Goal: Contribute content: Contribute content

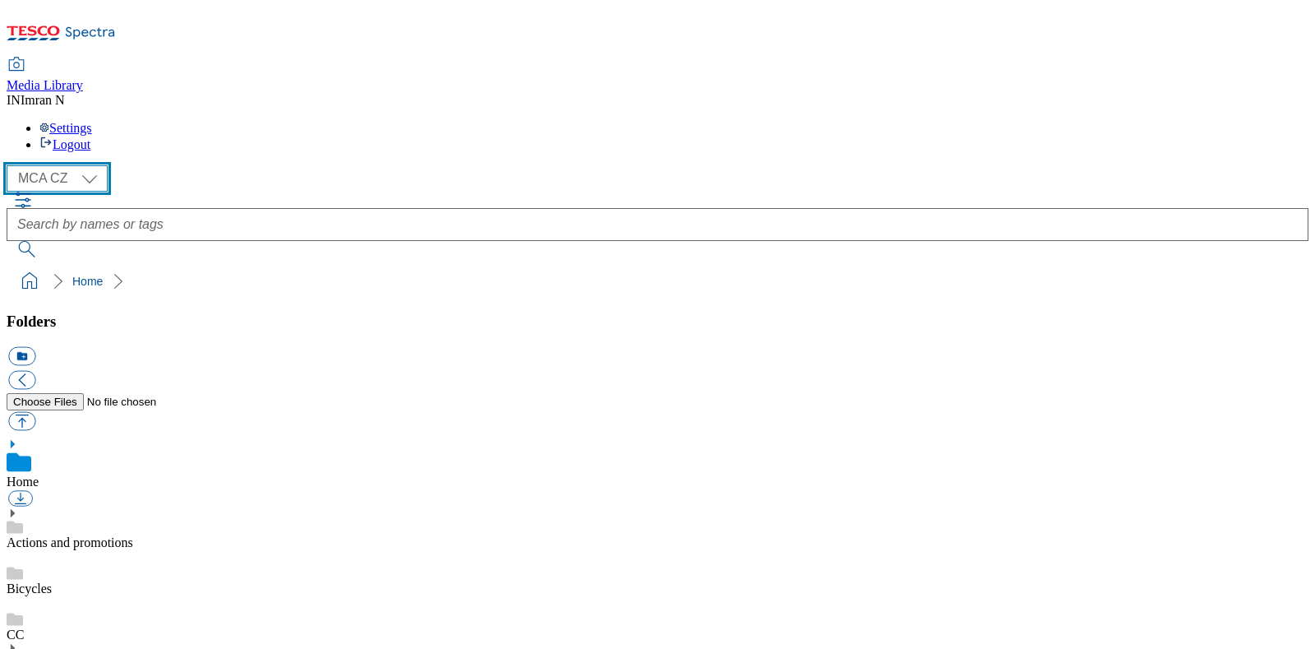
click at [87, 165] on select "MCA CZ MCA HU MCA MY MCA SK MCA TH MCA UK" at bounding box center [57, 178] width 101 height 26
select select "flare-mca-sk"
click at [11, 165] on select "MCA CZ MCA HU MCA MY MCA SK MCA TH MCA UK" at bounding box center [57, 178] width 101 height 26
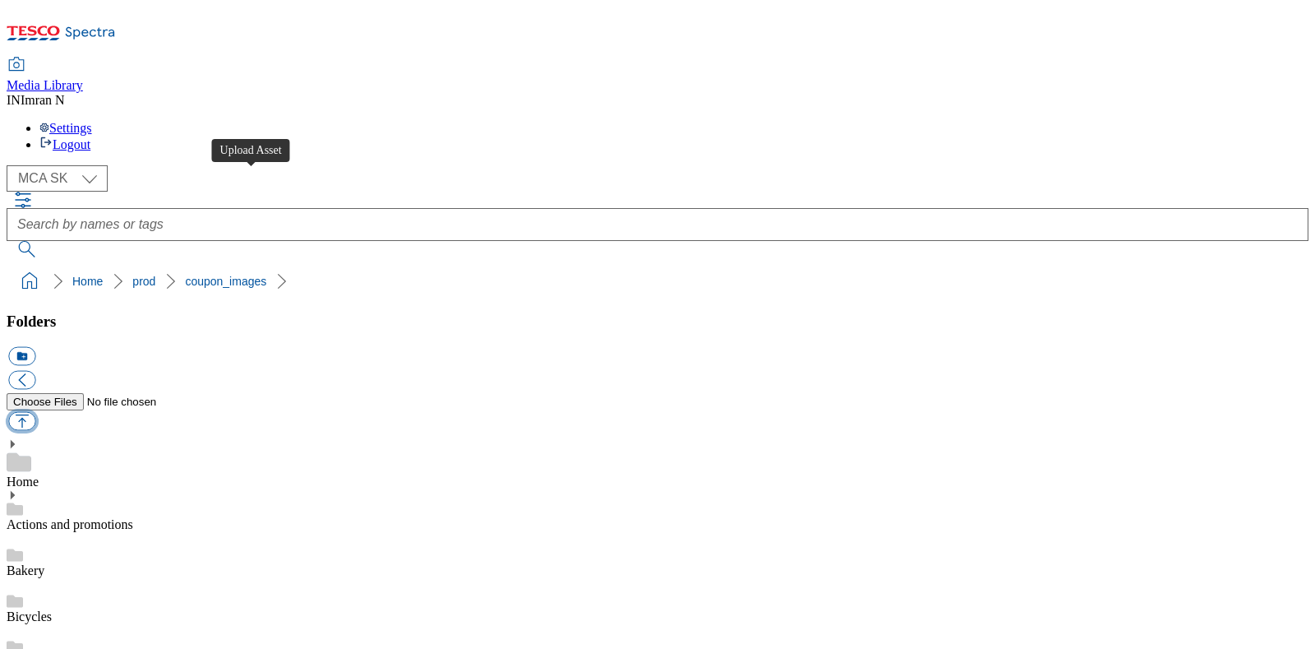
click at [35, 412] on button "button" at bounding box center [21, 421] width 27 height 19
type input "C:\fakepath\J25_1101_F.jpg"
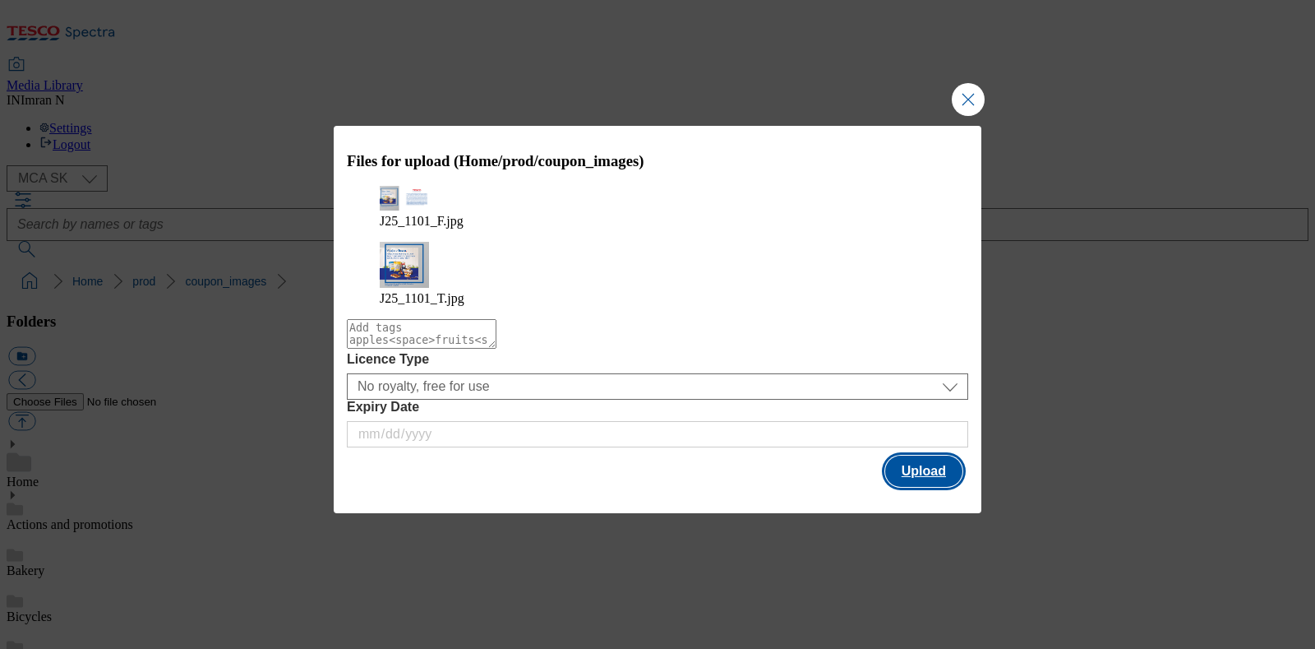
click at [929, 455] on button "Upload" at bounding box center [923, 470] width 77 height 31
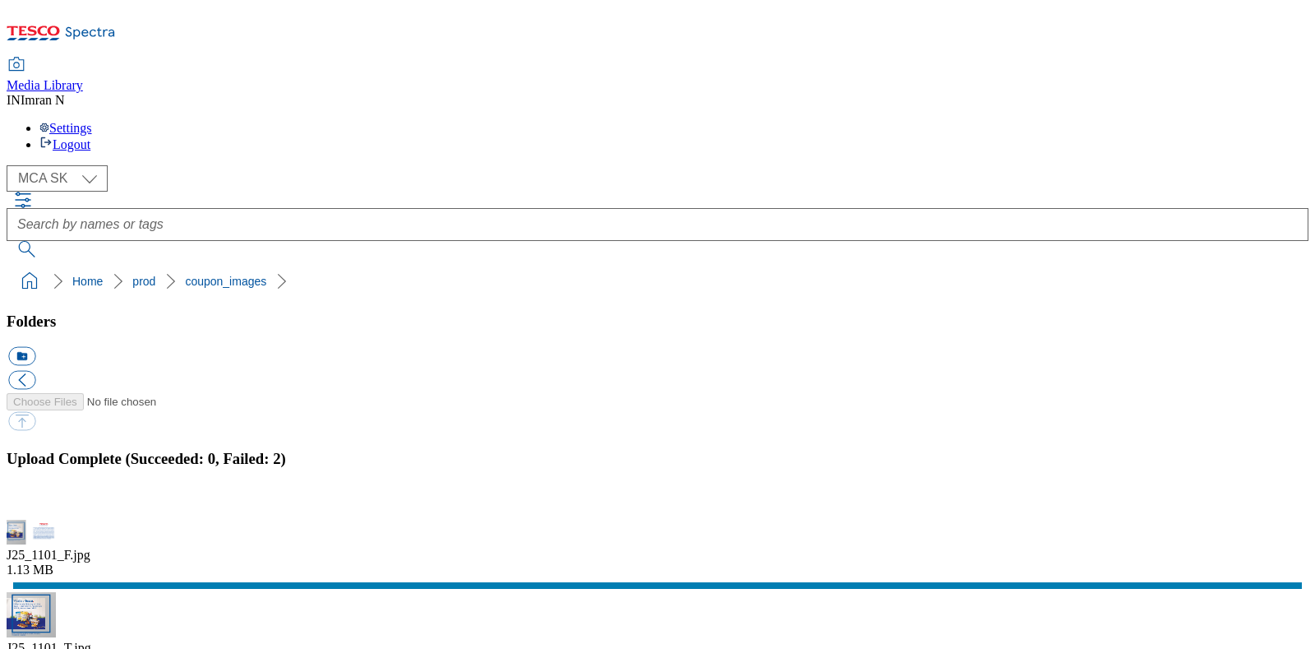
click at [1080, 520] on div "J25_1101_F.jpg 1.13 MB J25_1101_T.jpg 412.1 kB" at bounding box center [658, 603] width 1302 height 166
click at [33, 502] on button "button" at bounding box center [20, 510] width 25 height 16
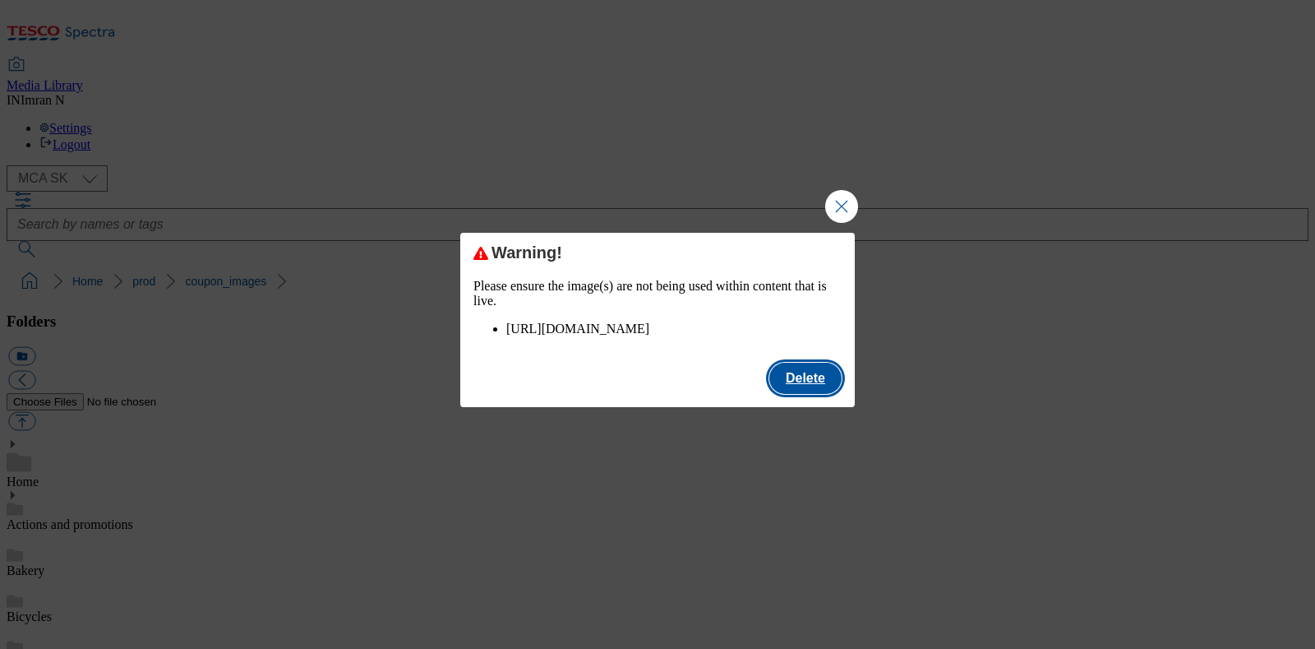
click at [815, 391] on button "Delete" at bounding box center [806, 378] width 72 height 31
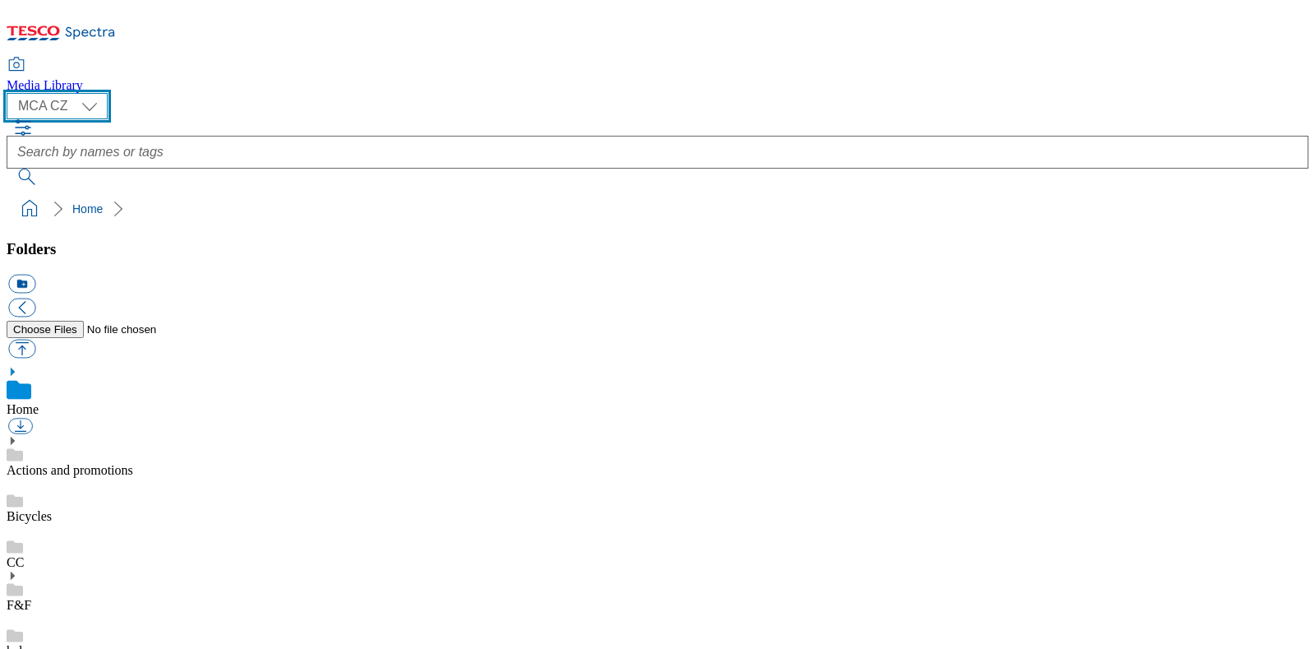
click at [93, 104] on select "MCA CZ MCA HU MCA MY MCA SK MCA TH MCA UK" at bounding box center [57, 106] width 101 height 26
select select "flare-mca-sk"
click at [11, 93] on select "MCA CZ MCA HU MCA MY MCA SK MCA TH MCA UK" at bounding box center [57, 106] width 101 height 26
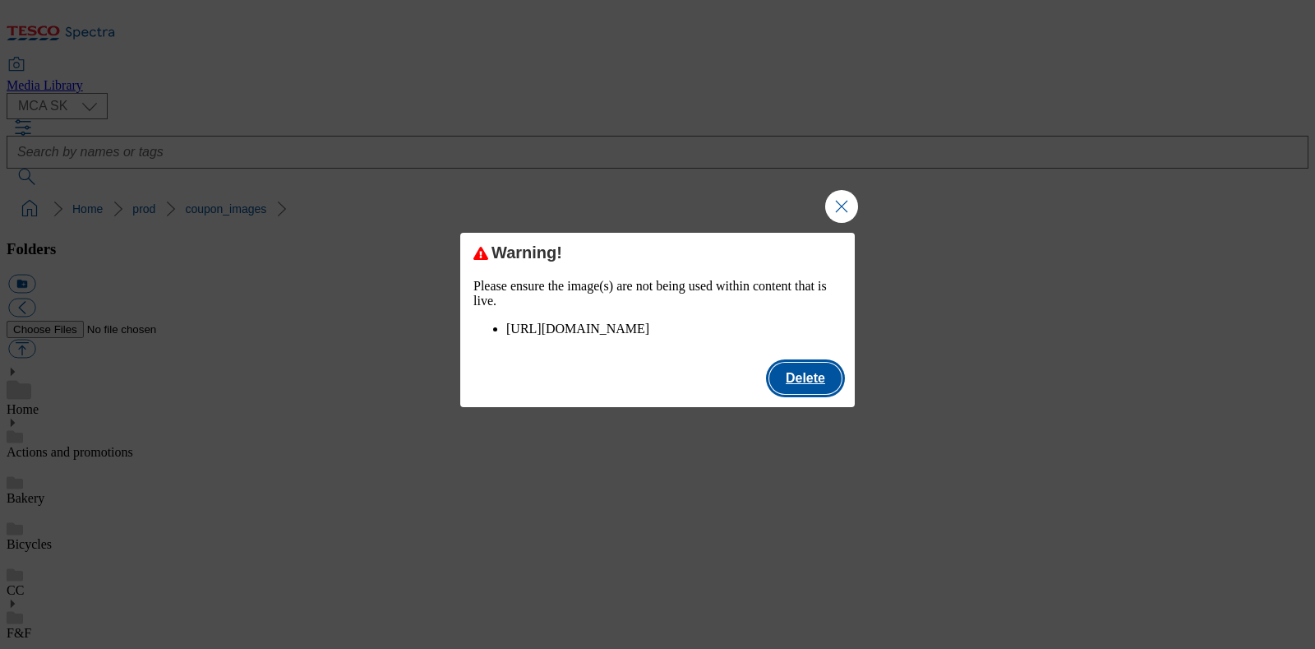
click at [799, 394] on button "Delete" at bounding box center [806, 378] width 72 height 31
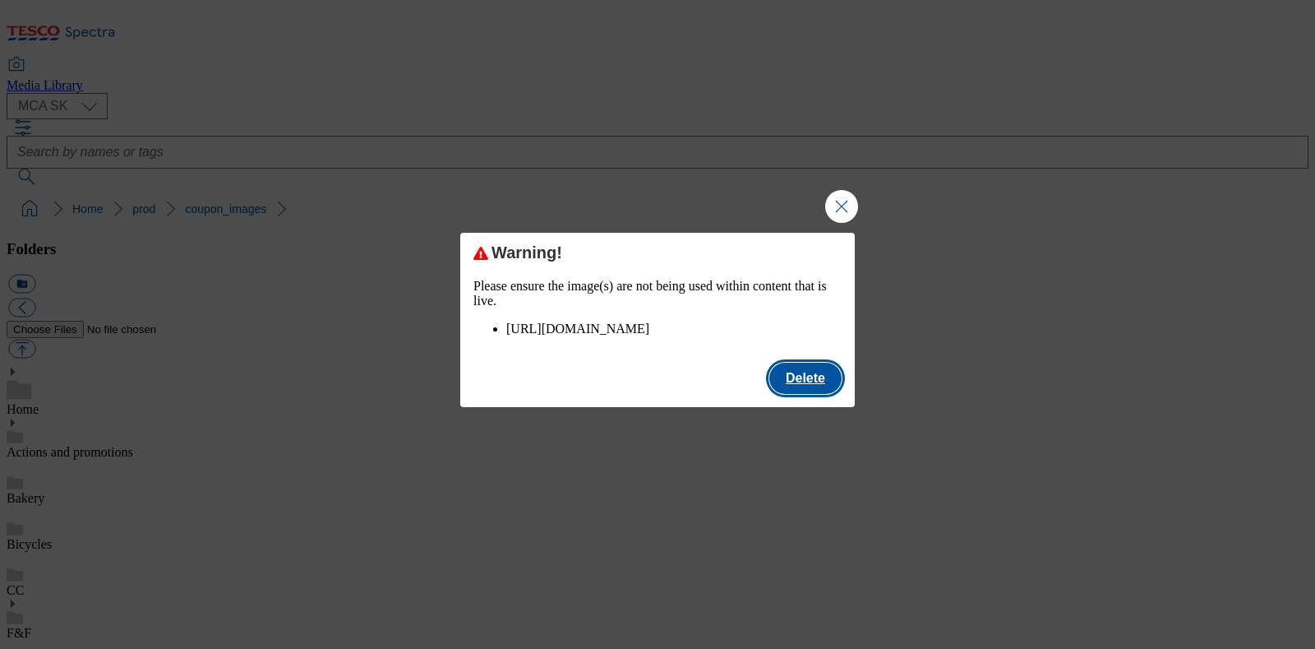
click at [802, 392] on button "Delete" at bounding box center [806, 378] width 72 height 31
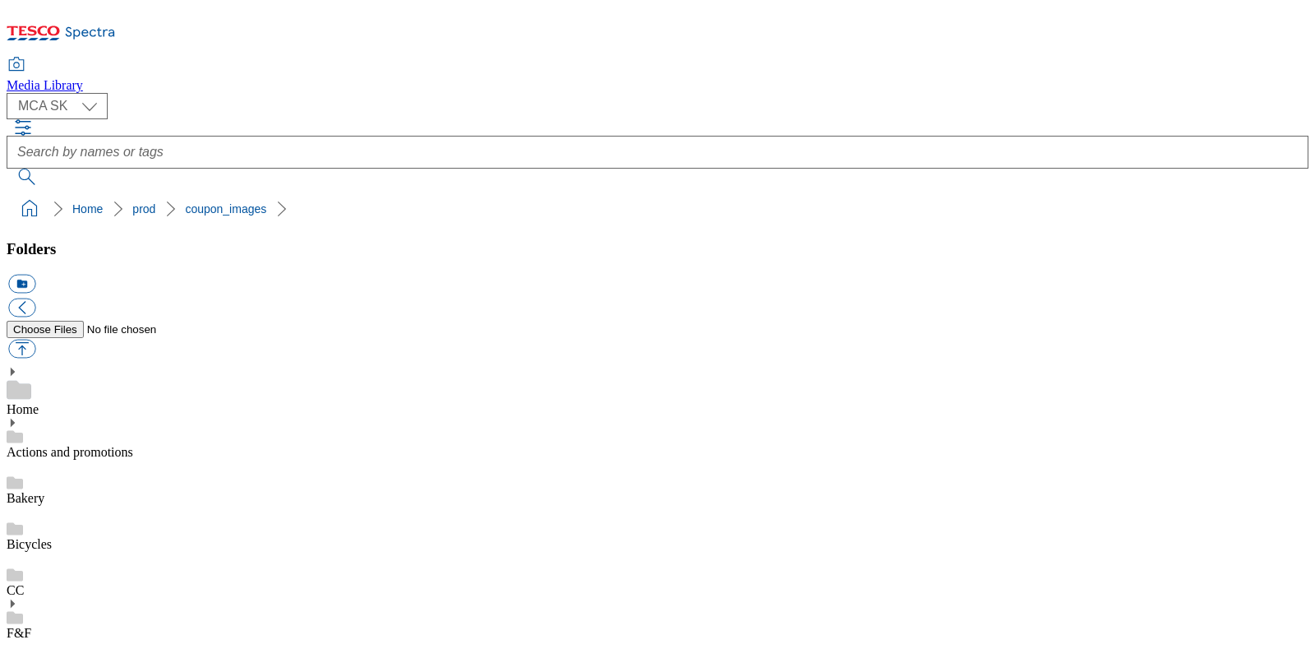
click at [35, 340] on button "button" at bounding box center [21, 349] width 27 height 19
type input "C:\fakepath\J25_1101_F.jpg"
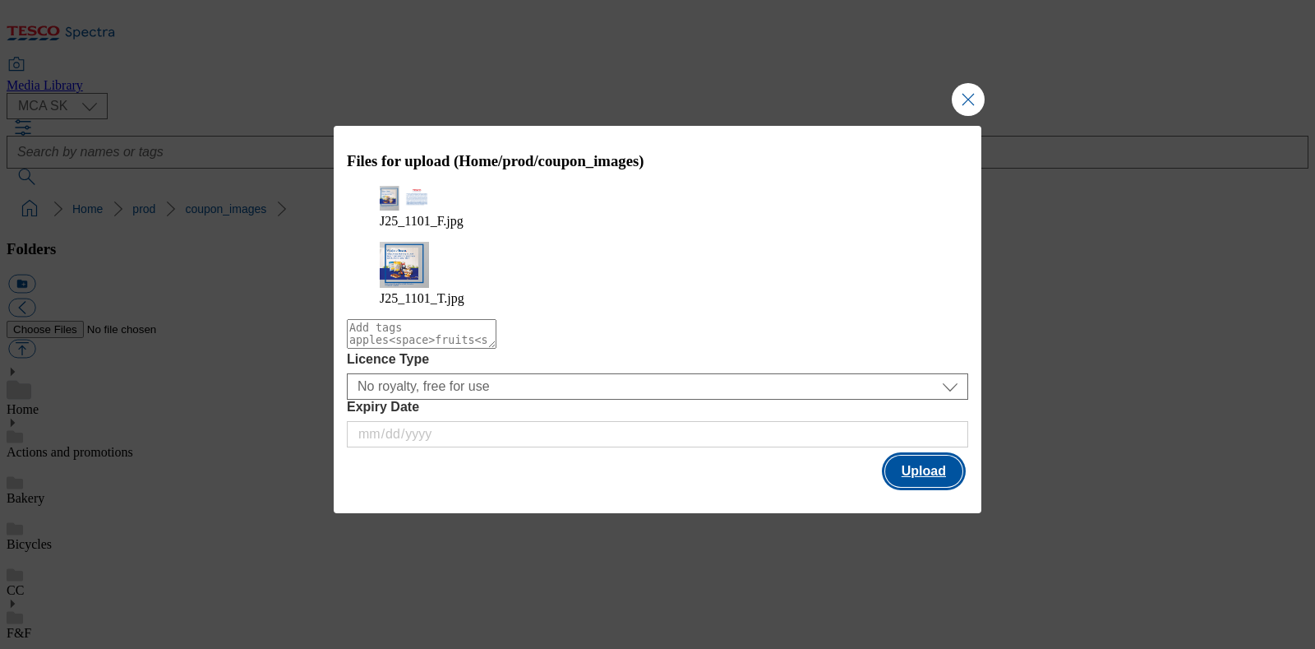
click at [936, 455] on button "Upload" at bounding box center [923, 470] width 77 height 31
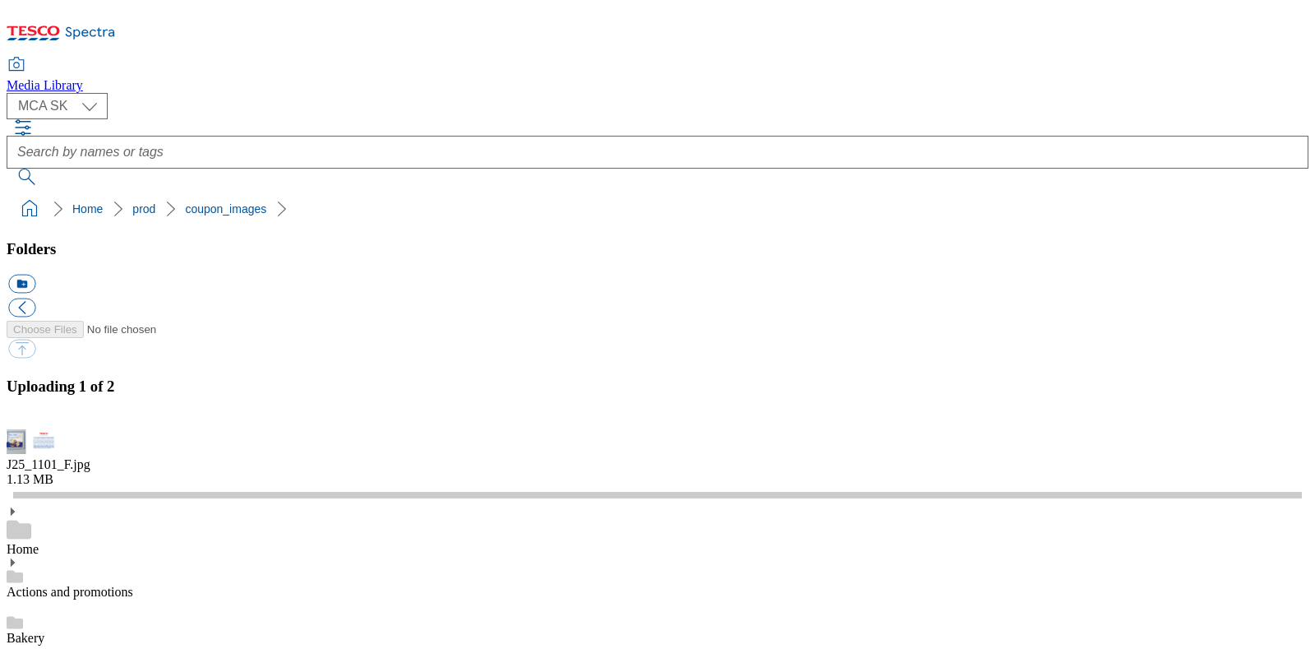
click at [33, 412] on button "button" at bounding box center [20, 420] width 25 height 16
click at [33, 428] on button "button" at bounding box center [20, 420] width 25 height 16
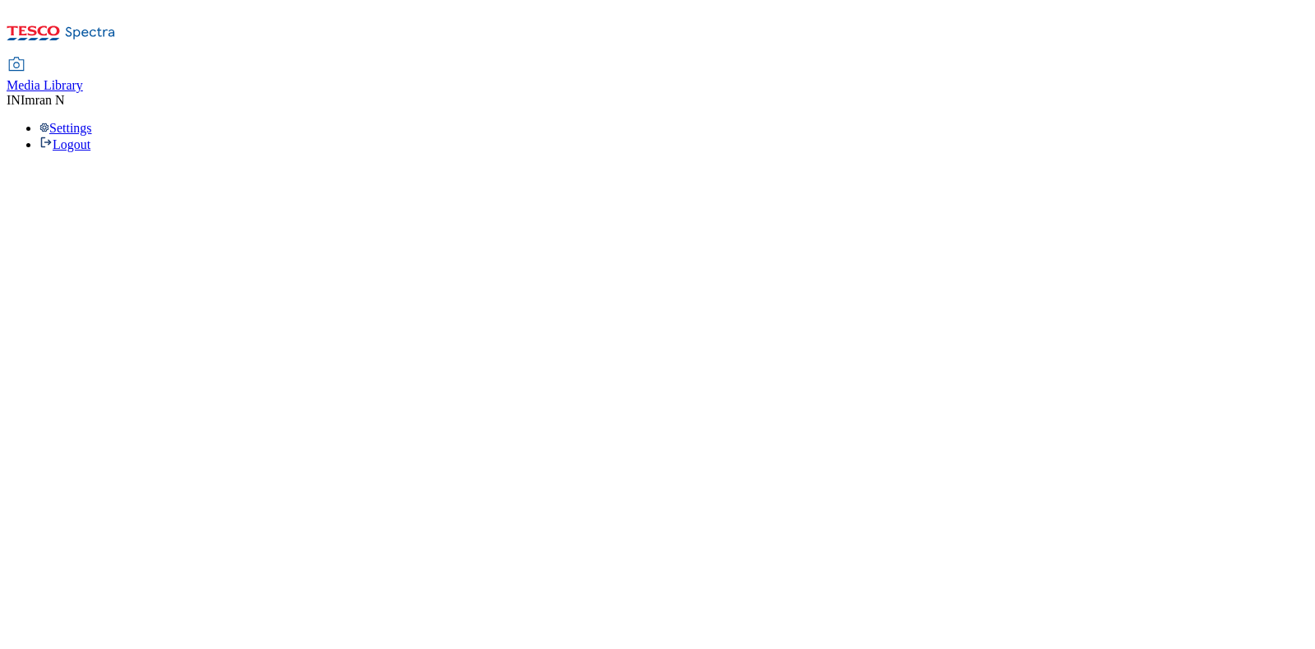
select select "flare-mca-sk"
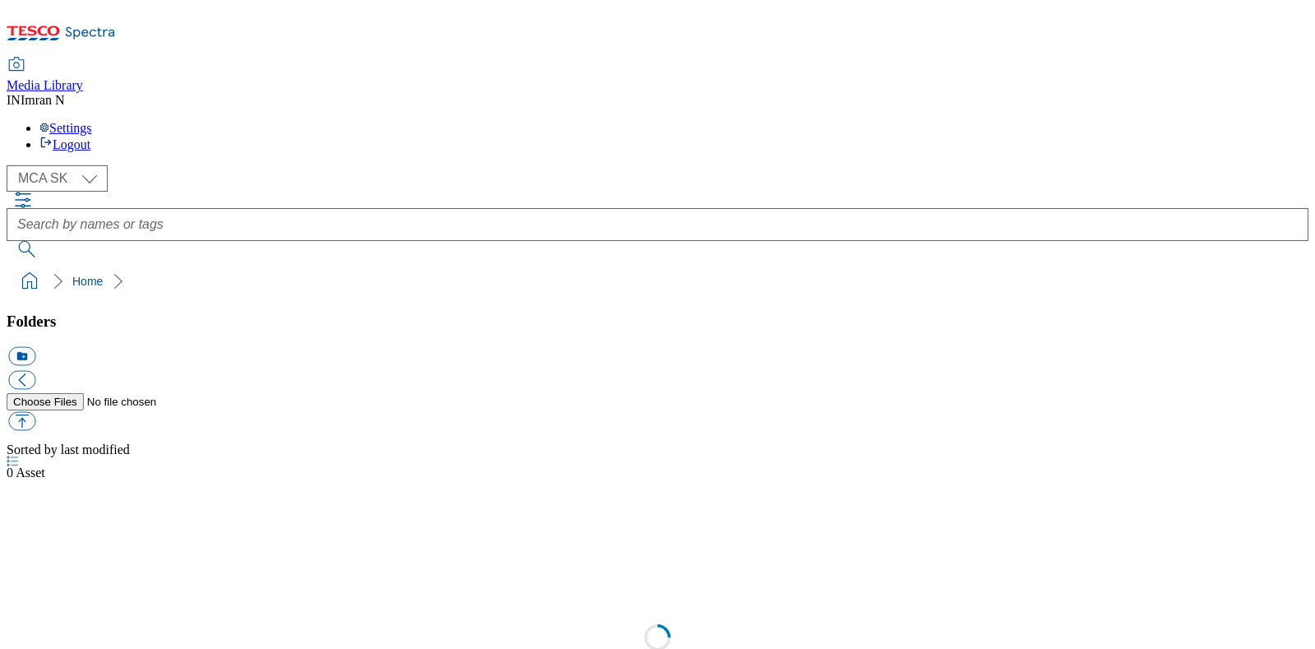
select select "flare-mca-sk"
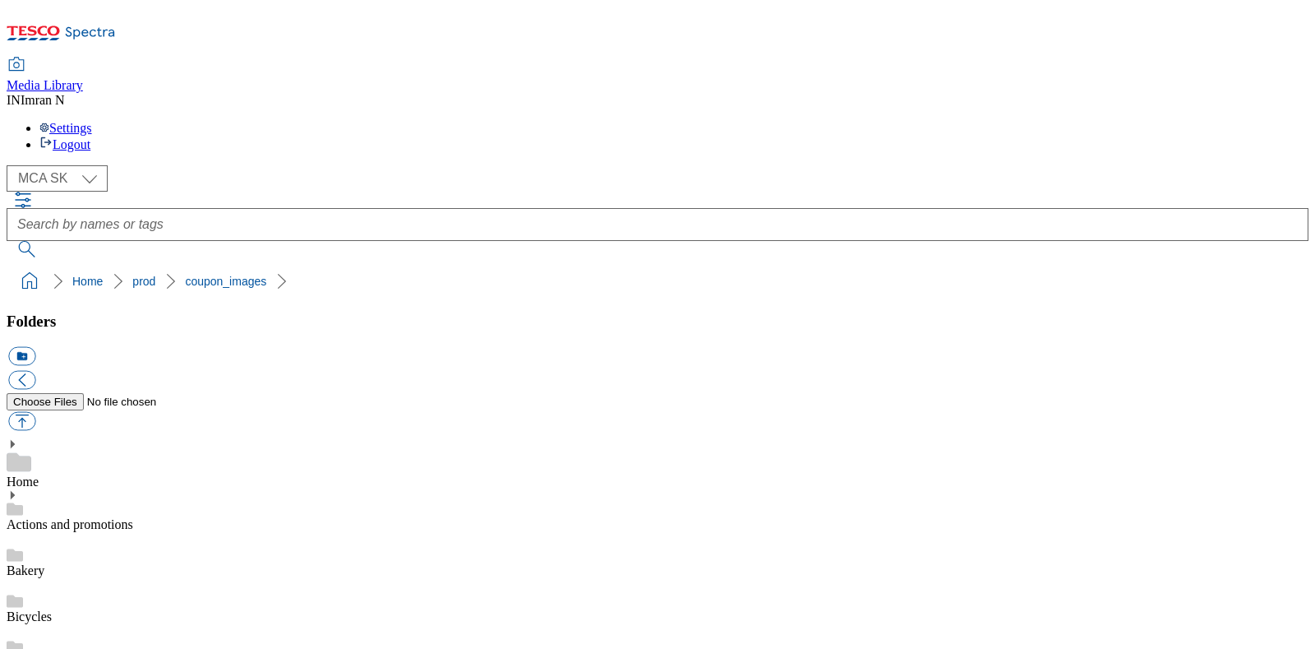
click at [35, 412] on button "button" at bounding box center [21, 421] width 27 height 19
type input "C:\fakepath\J25_1101_T.jpg"
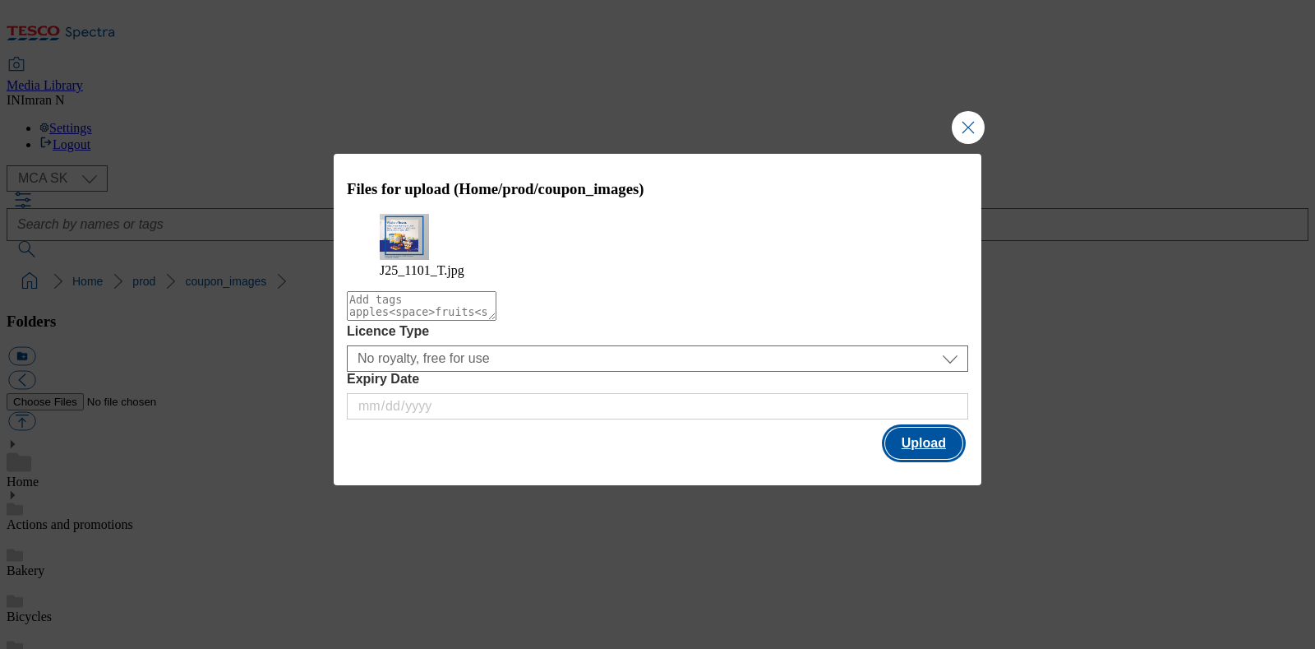
click at [927, 446] on button "Upload" at bounding box center [923, 443] width 77 height 31
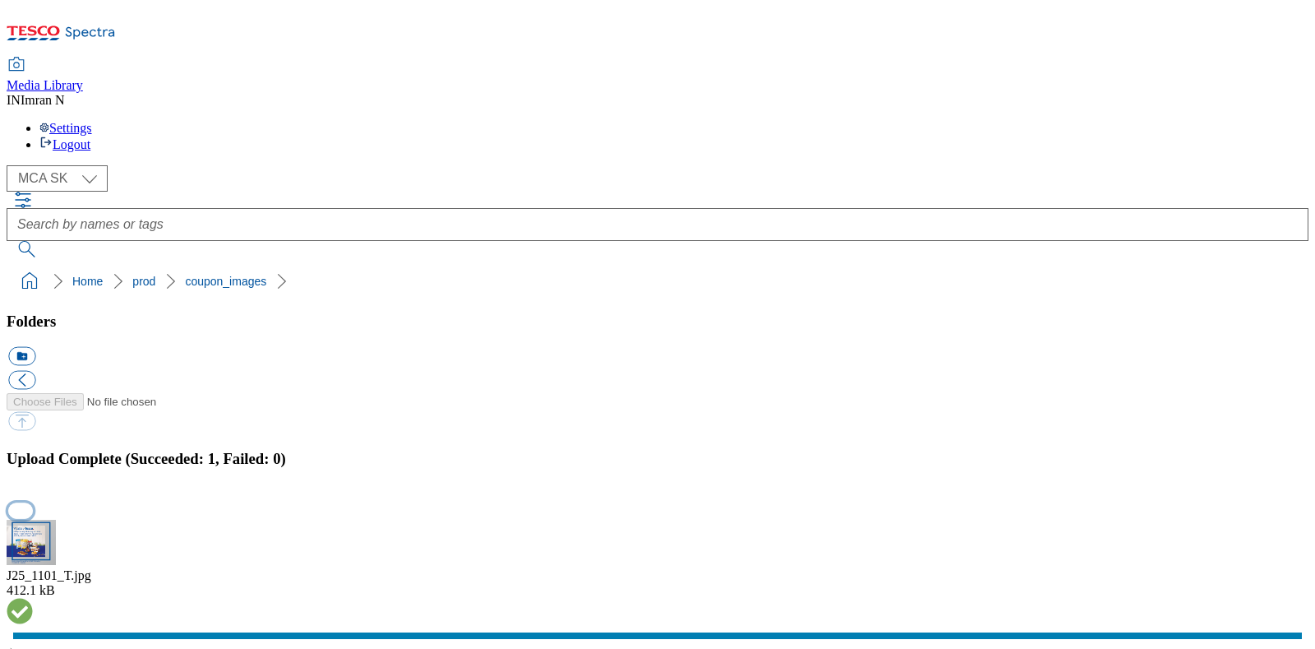
click at [33, 502] on button "button" at bounding box center [20, 510] width 25 height 16
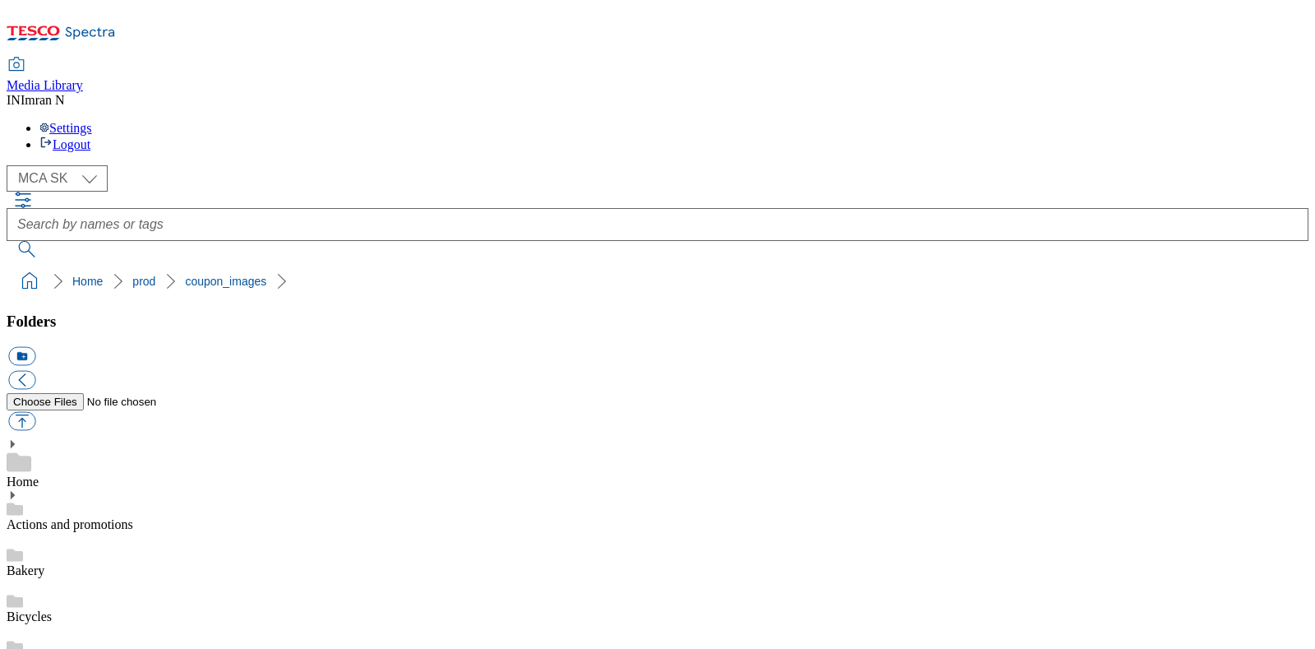
click at [35, 412] on button "button" at bounding box center [21, 421] width 27 height 19
type input "C:\fakepath\J25_1101_F.jpg"
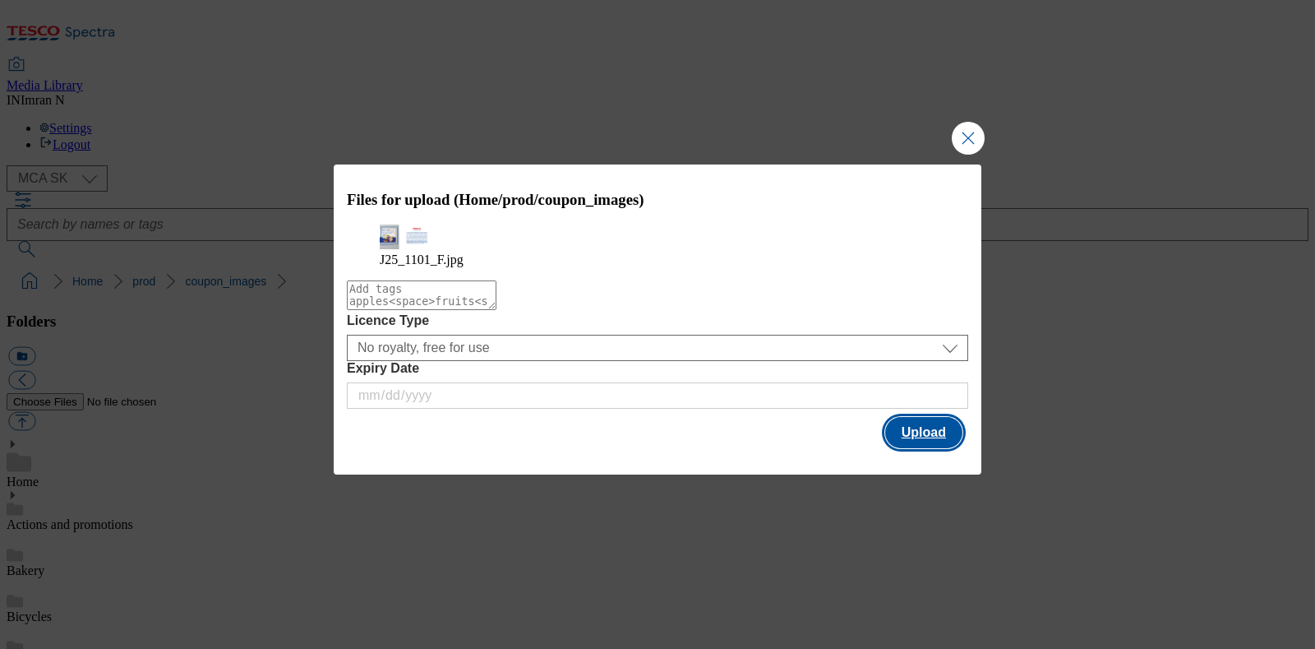
click at [920, 442] on button "Upload" at bounding box center [923, 432] width 77 height 31
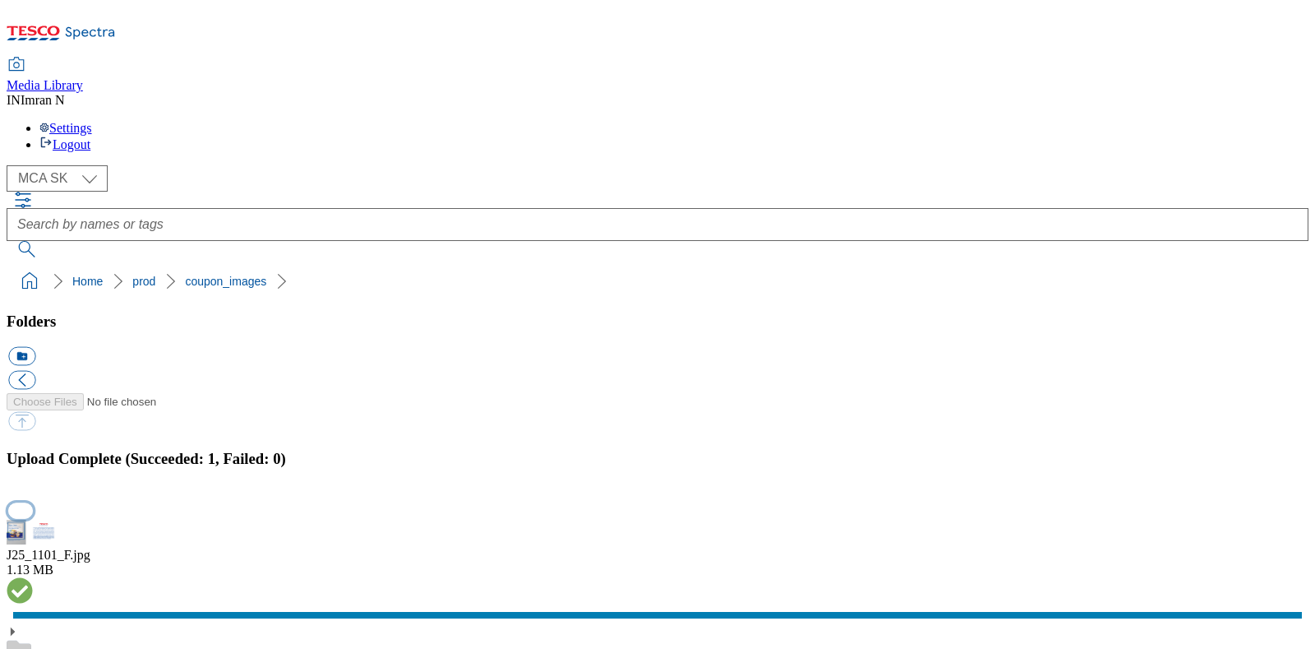
click at [33, 502] on button "button" at bounding box center [20, 510] width 25 height 16
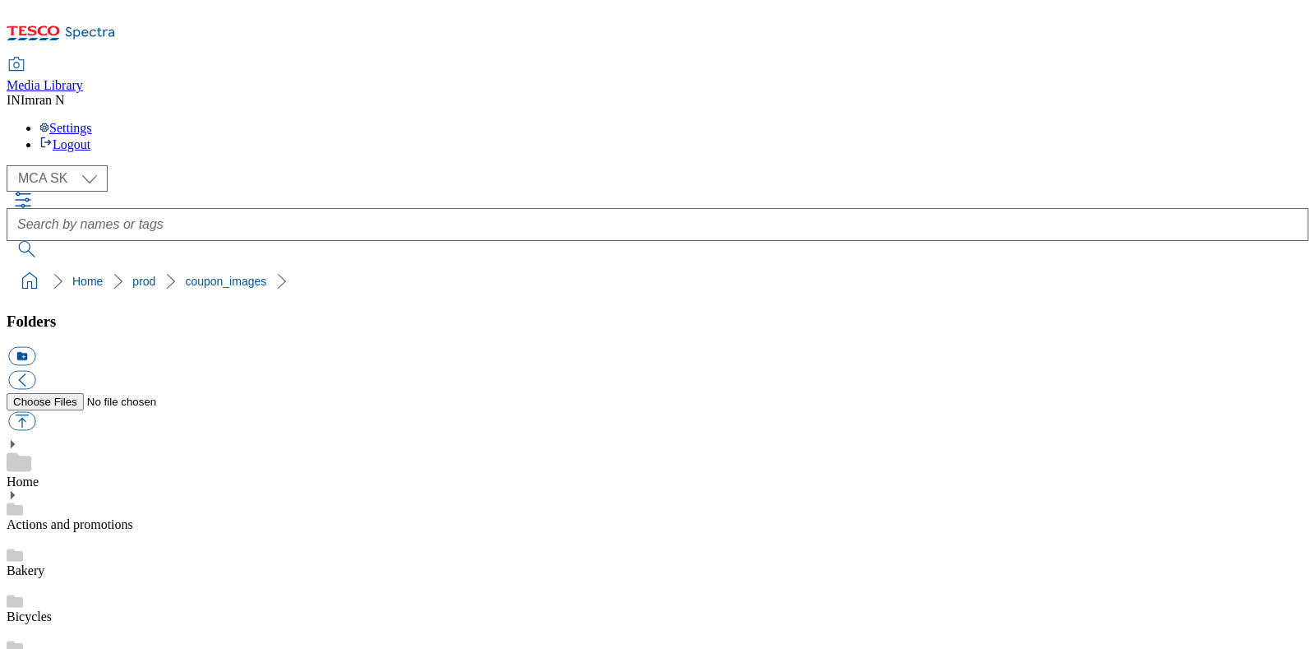
click at [376, 266] on ol "Home prod coupon_images" at bounding box center [662, 281] width 1292 height 31
